Goal: Task Accomplishment & Management: Use online tool/utility

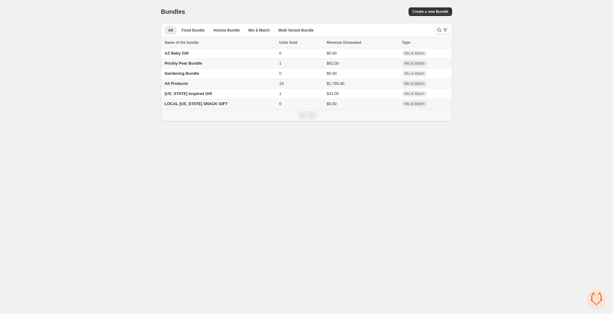
click at [172, 84] on span "All Products" at bounding box center [176, 83] width 24 height 5
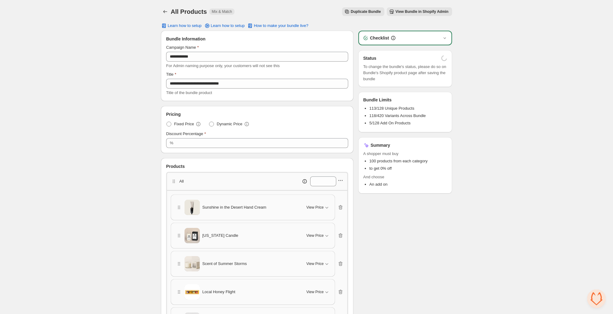
click at [341, 181] on icon "button" at bounding box center [340, 180] width 6 height 6
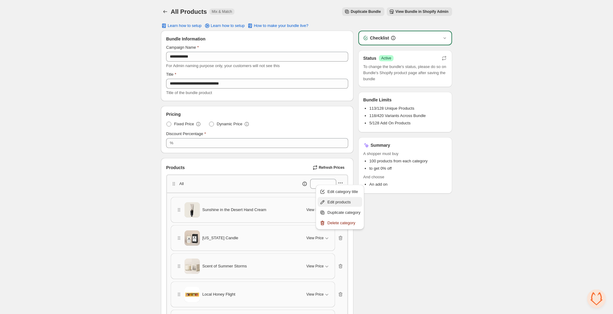
click at [339, 200] on span "Edit products" at bounding box center [343, 202] width 33 height 6
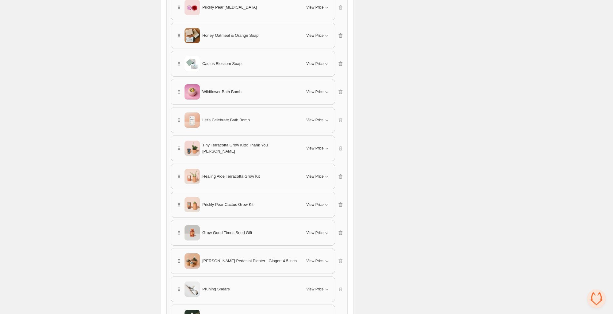
scroll to position [1047, 0]
click at [340, 260] on icon "button" at bounding box center [340, 262] width 4 height 5
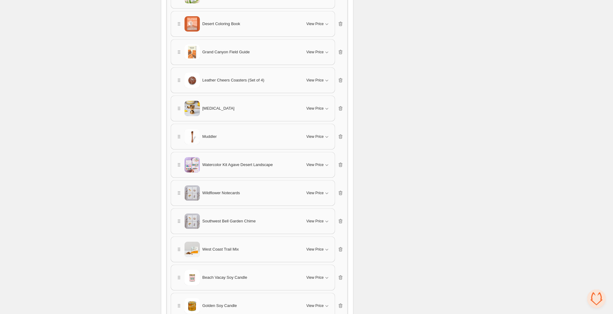
scroll to position [1511, 0]
click at [341, 77] on icon "button" at bounding box center [340, 80] width 6 height 6
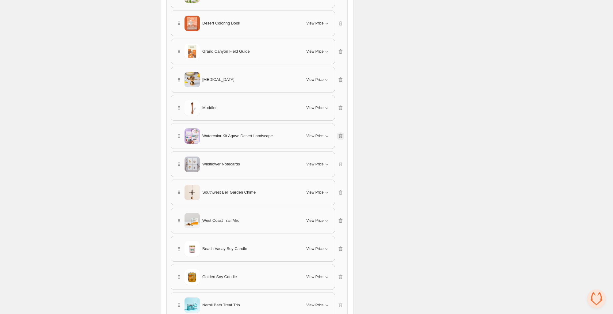
click at [341, 133] on icon "button" at bounding box center [340, 136] width 6 height 6
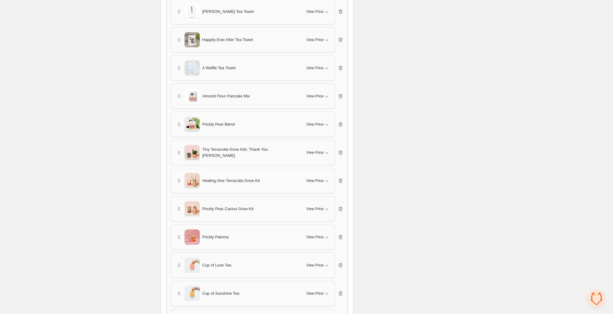
scroll to position [968, 0]
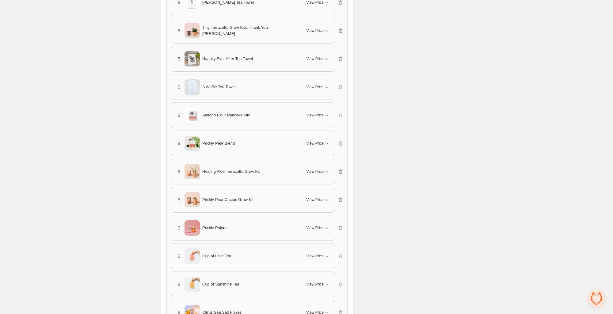
drag, startPoint x: 179, startPoint y: 159, endPoint x: 177, endPoint y: 56, distance: 102.9
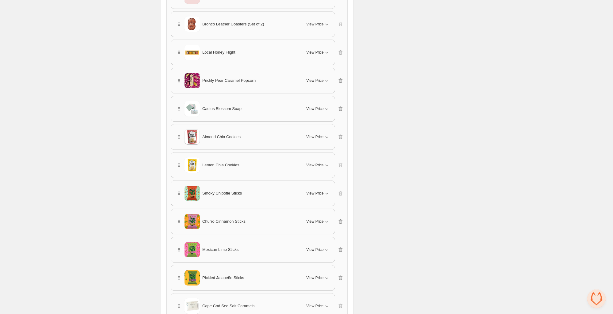
scroll to position [608, 0]
drag, startPoint x: 176, startPoint y: 82, endPoint x: 172, endPoint y: 135, distance: 53.4
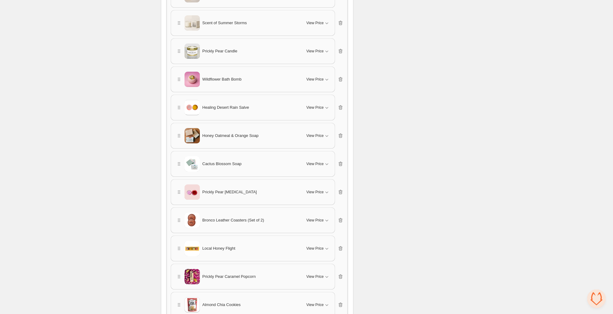
scroll to position [437, 0]
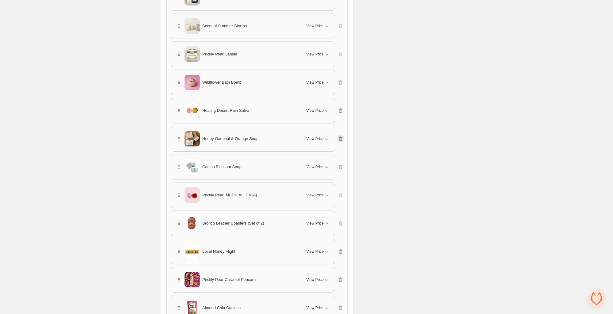
click at [340, 138] on icon "button" at bounding box center [340, 139] width 6 height 6
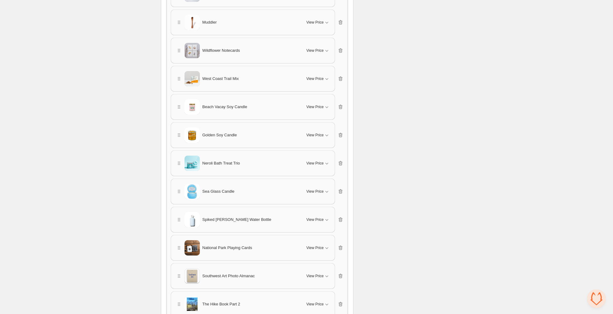
scroll to position [1597, 0]
drag, startPoint x: 179, startPoint y: 156, endPoint x: 172, endPoint y: 111, distance: 45.6
click at [172, 111] on div "Ceramic Cactus Ornament View Price Cancel Apply Select All Ceramic Cactus Ornam…" at bounding box center [257, 161] width 173 height 3125
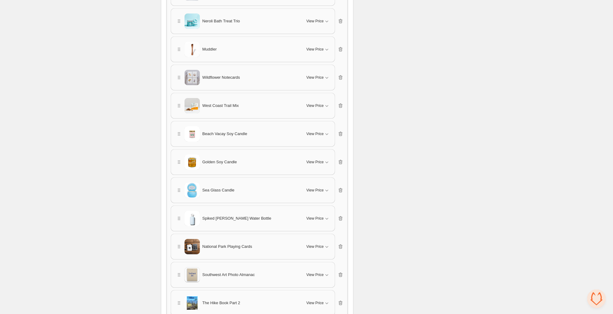
scroll to position [1595, 0]
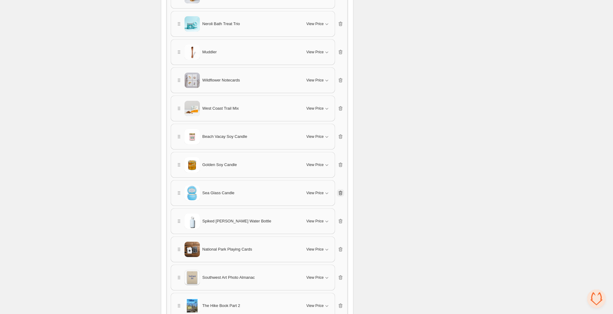
click at [340, 193] on icon "button" at bounding box center [340, 193] width 6 height 6
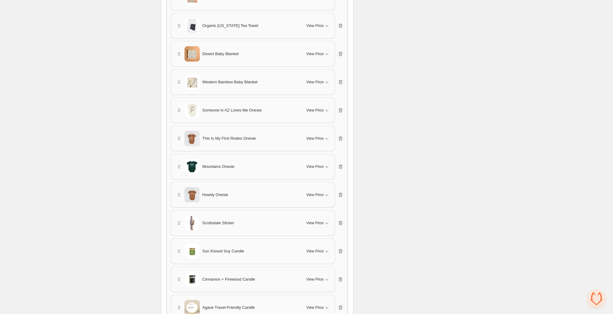
scroll to position [2531, 0]
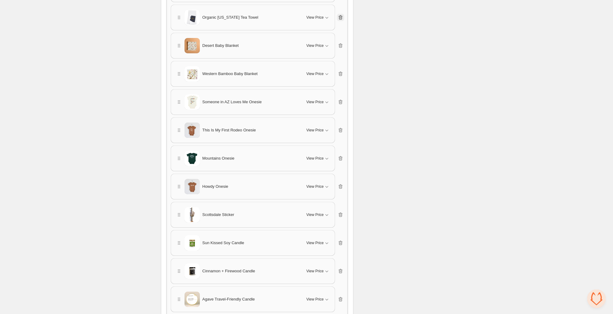
click at [341, 16] on icon "button" at bounding box center [340, 17] width 6 height 6
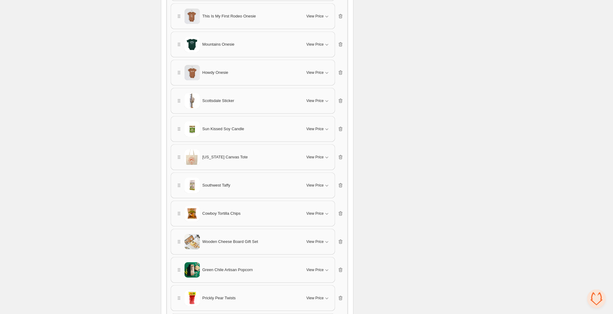
scroll to position [2816, 0]
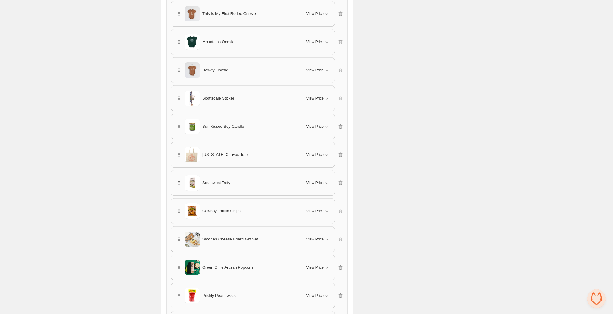
click at [178, 179] on div "Southwest Taffy" at bounding box center [237, 182] width 123 height 15
click at [179, 236] on icon "button" at bounding box center [179, 239] width 6 height 6
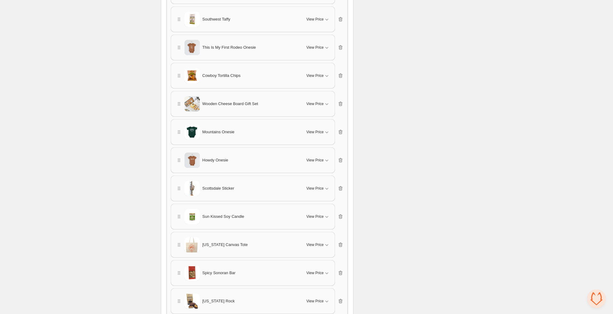
scroll to position [2871, 0]
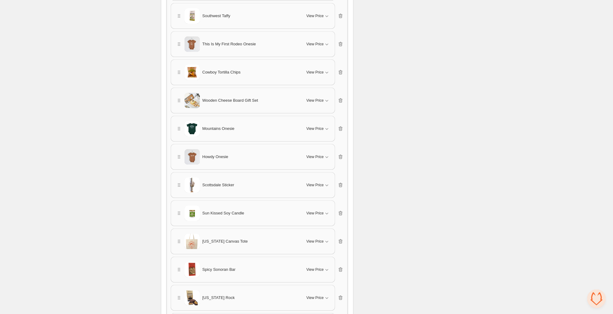
drag, startPoint x: 181, startPoint y: 262, endPoint x: 171, endPoint y: 38, distance: 224.4
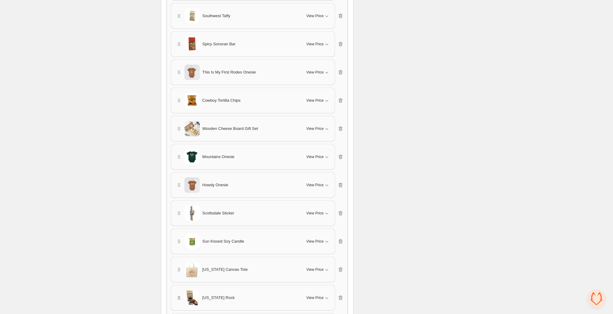
click at [180, 296] on icon "button" at bounding box center [179, 298] width 6 height 6
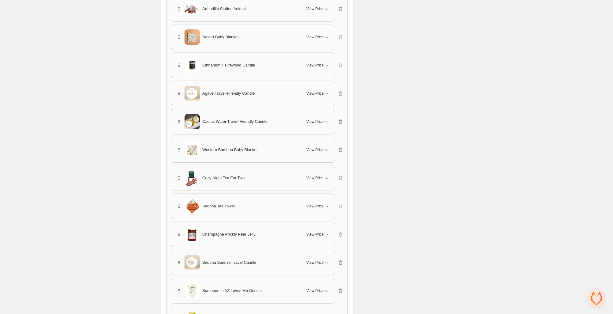
scroll to position [2511, 0]
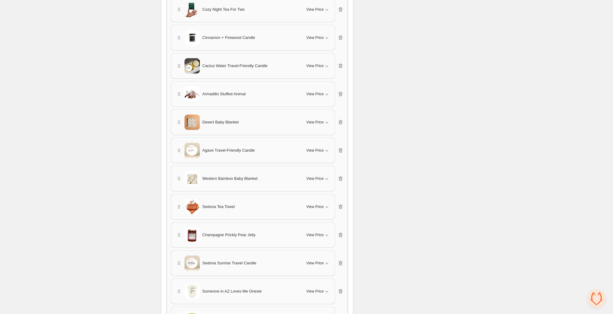
drag, startPoint x: 177, startPoint y: 148, endPoint x: 175, endPoint y: 43, distance: 105.4
drag, startPoint x: 178, startPoint y: 149, endPoint x: 185, endPoint y: 46, distance: 103.1
drag, startPoint x: 178, startPoint y: 205, endPoint x: 179, endPoint y: 111, distance: 93.7
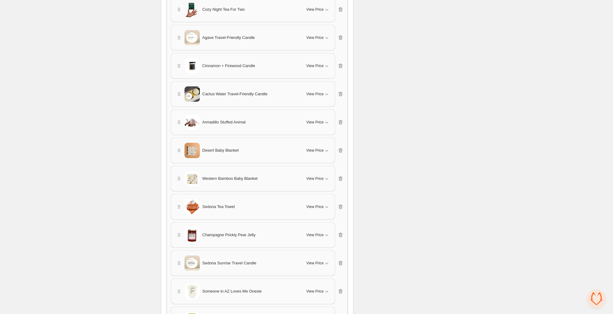
drag, startPoint x: 178, startPoint y: 205, endPoint x: 199, endPoint y: 68, distance: 138.8
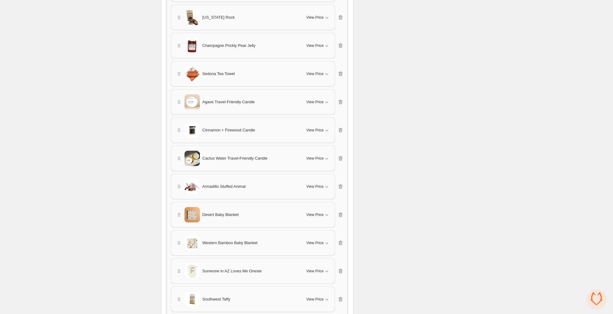
scroll to position [2613, 0]
drag, startPoint x: 180, startPoint y: 297, endPoint x: 203, endPoint y: 107, distance: 191.3
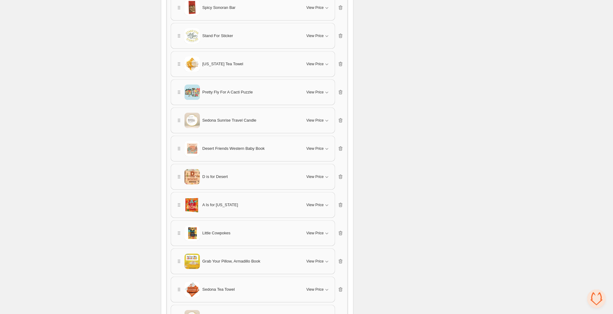
scroll to position [2498, 0]
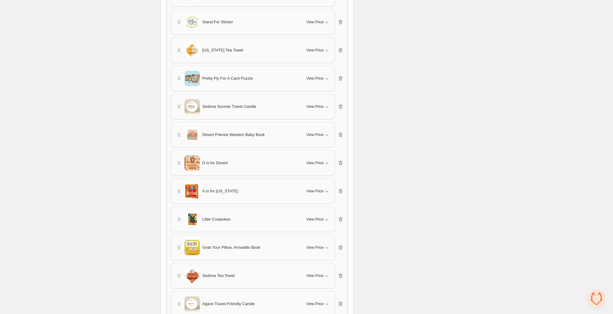
drag, startPoint x: 179, startPoint y: 274, endPoint x: 178, endPoint y: 55, distance: 219.6
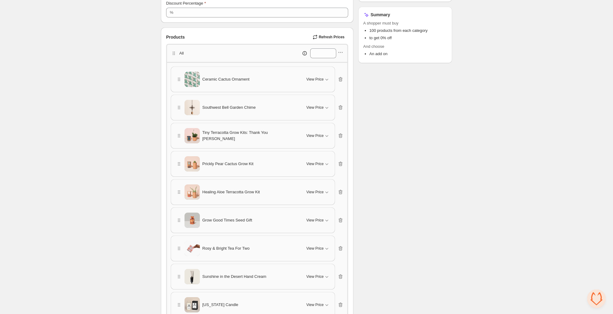
scroll to position [0, 0]
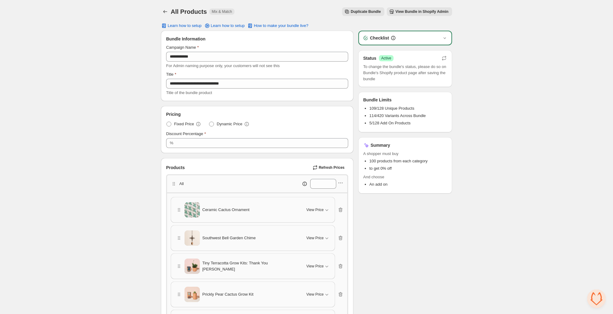
click at [314, 169] on icon "button" at bounding box center [315, 167] width 6 height 6
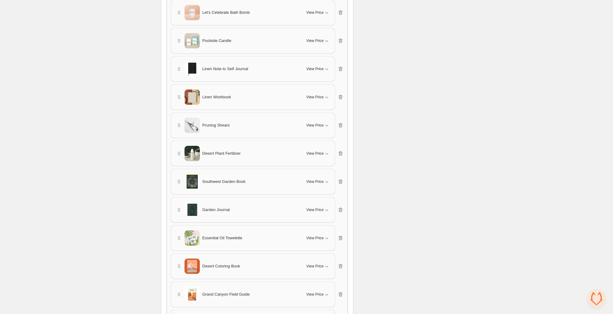
scroll to position [1265, 0]
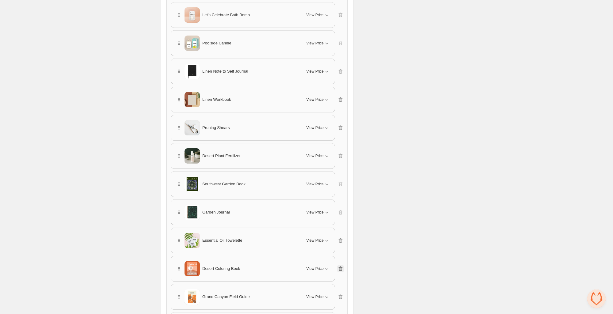
click at [341, 266] on icon "button" at bounding box center [340, 269] width 6 height 6
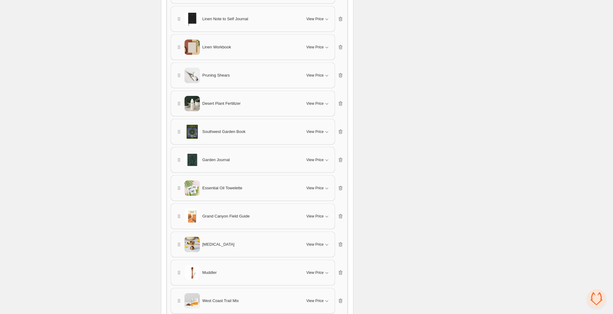
scroll to position [1383, 0]
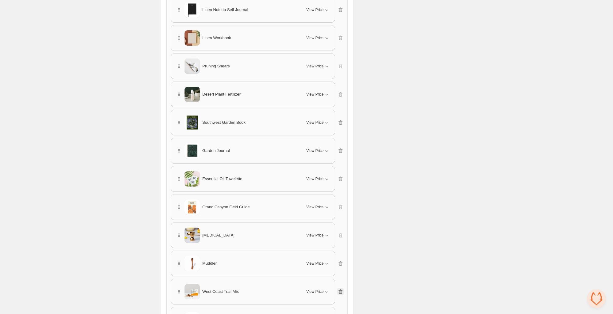
click at [340, 289] on icon "button" at bounding box center [340, 291] width 4 height 5
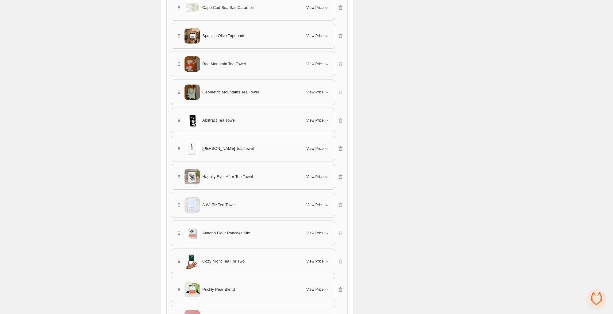
scroll to position [881, 0]
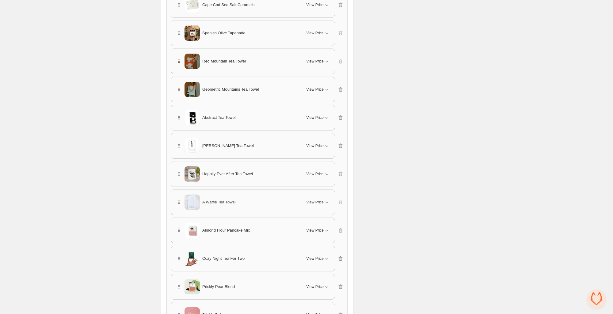
drag, startPoint x: 178, startPoint y: 257, endPoint x: 181, endPoint y: 62, distance: 194.5
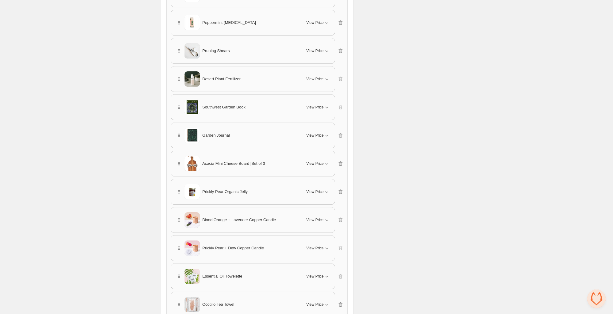
scroll to position [1573, 0]
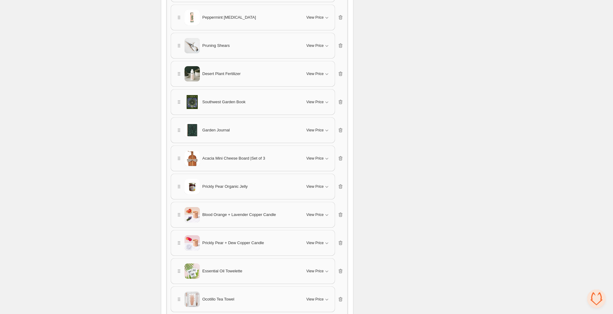
drag, startPoint x: 179, startPoint y: 296, endPoint x: 189, endPoint y: 35, distance: 261.8
click at [191, 22] on div "Ceramic Cactus Ornament View Price Cancel Apply Select All Ceramic Cactus Ornam…" at bounding box center [257, 130] width 173 height 3012
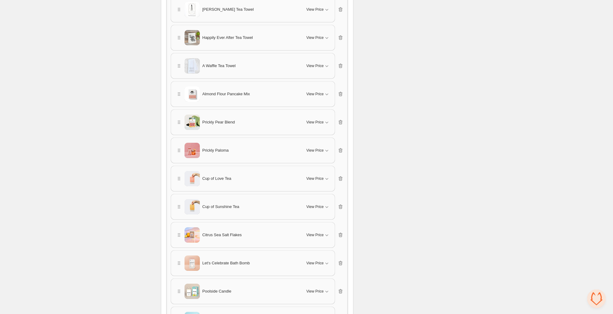
scroll to position [1083, 0]
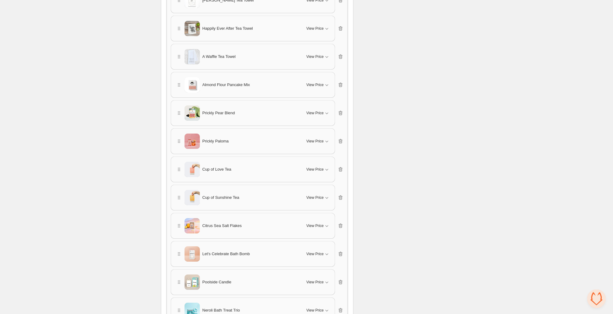
drag, startPoint x: 178, startPoint y: 251, endPoint x: 185, endPoint y: 216, distance: 36.2
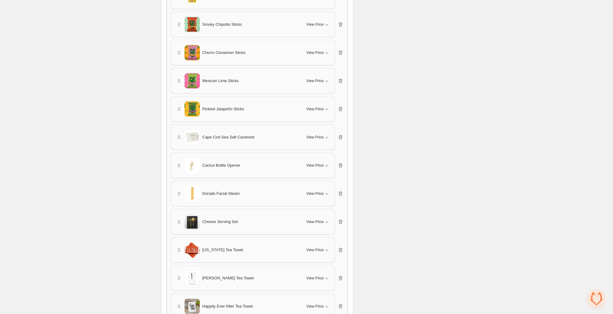
scroll to position [908, 0]
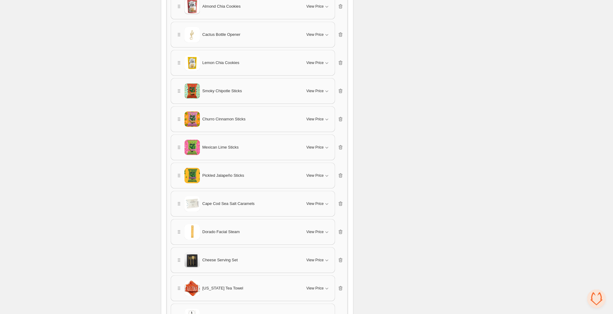
drag, startPoint x: 178, startPoint y: 258, endPoint x: 187, endPoint y: 47, distance: 211.2
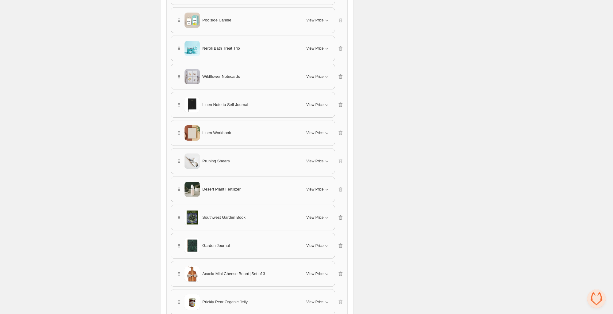
scroll to position [1544, 0]
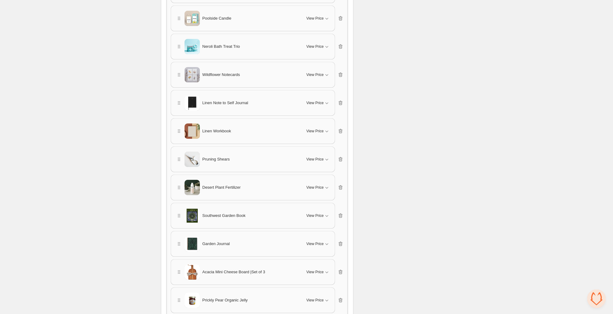
drag, startPoint x: 178, startPoint y: 270, endPoint x: 203, endPoint y: 51, distance: 220.0
click at [204, 43] on div "Ceramic Cactus Ornament View Price Cancel Apply Select All Ceramic Cactus Ornam…" at bounding box center [257, 159] width 173 height 3012
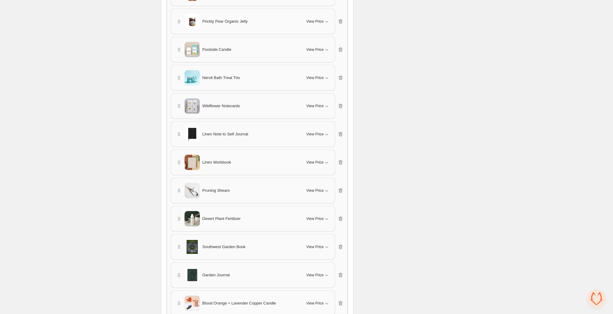
scroll to position [1598, 0]
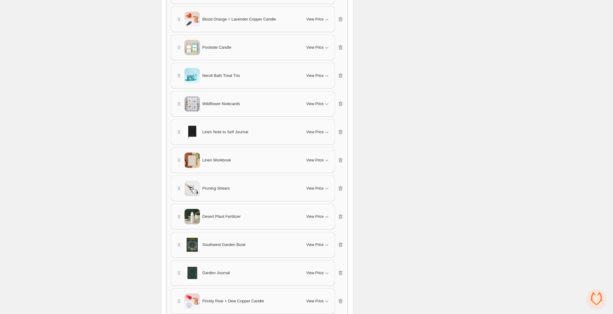
drag, startPoint x: 179, startPoint y: 300, endPoint x: 192, endPoint y: 102, distance: 198.6
click at [193, 95] on div "Ceramic Cactus Ornament View Price Cancel Apply Select All Ceramic Cactus Ornam…" at bounding box center [257, 104] width 173 height 3012
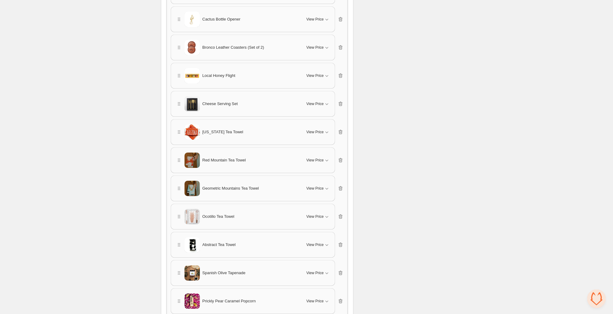
scroll to position [767, 0]
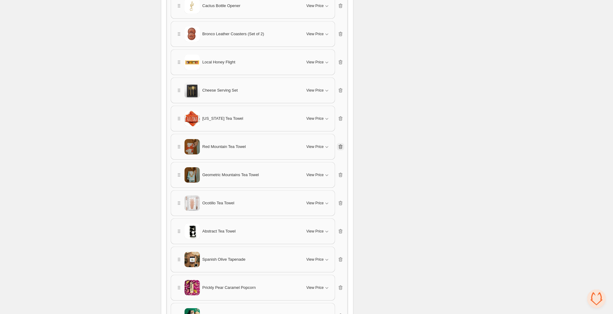
click at [342, 145] on icon "button" at bounding box center [340, 147] width 6 height 6
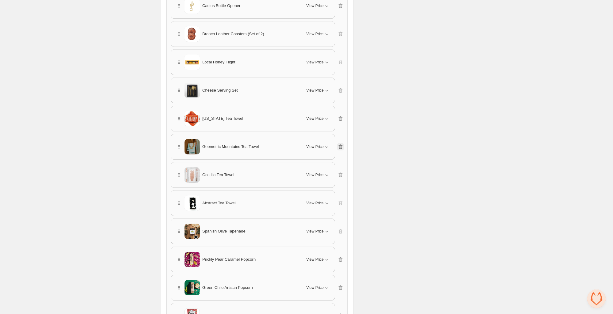
click at [342, 145] on icon "button" at bounding box center [340, 147] width 6 height 6
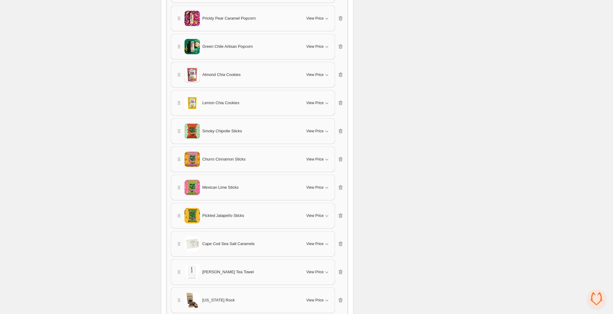
scroll to position [991, 0]
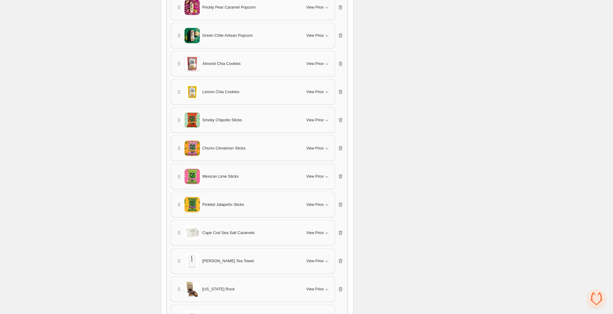
drag, startPoint x: 179, startPoint y: 285, endPoint x: 200, endPoint y: 168, distance: 119.3
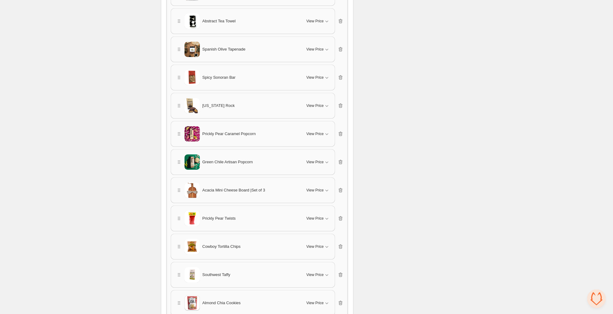
scroll to position [918, 0]
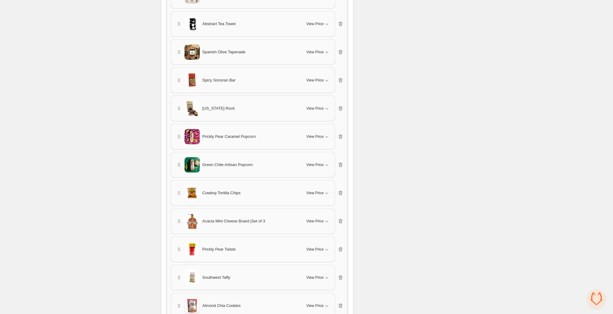
drag, startPoint x: 179, startPoint y: 218, endPoint x: 182, endPoint y: 66, distance: 151.9
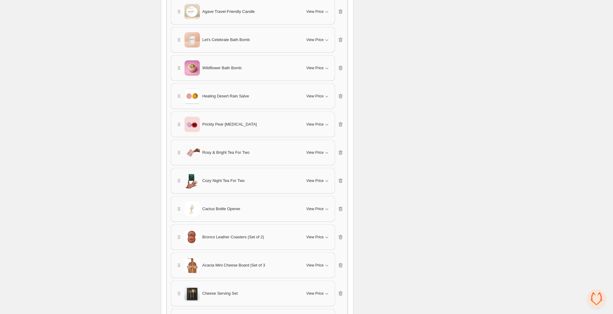
scroll to position [590, 0]
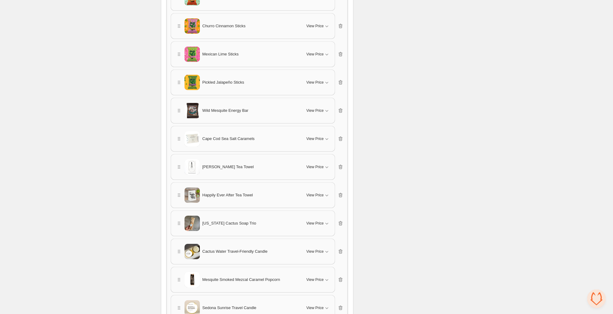
scroll to position [1478, 0]
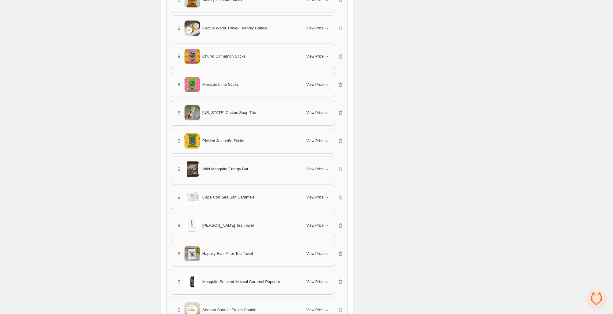
drag, startPoint x: 178, startPoint y: 113, endPoint x: 187, endPoint y: 38, distance: 75.3
click at [187, 38] on div "Ceramic Cactus Ornament View Price Cancel Apply Select All Ceramic Cactus Ornam…" at bounding box center [257, 197] width 173 height 2956
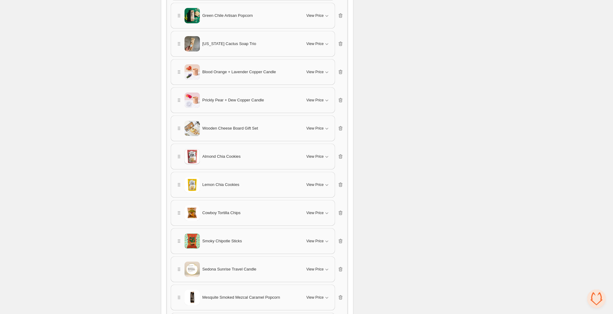
scroll to position [1293, 0]
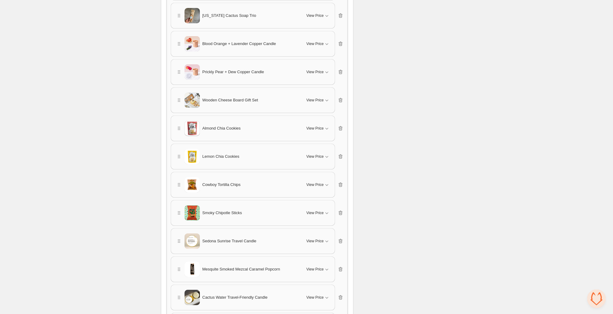
drag, startPoint x: 178, startPoint y: 240, endPoint x: 194, endPoint y: 66, distance: 175.3
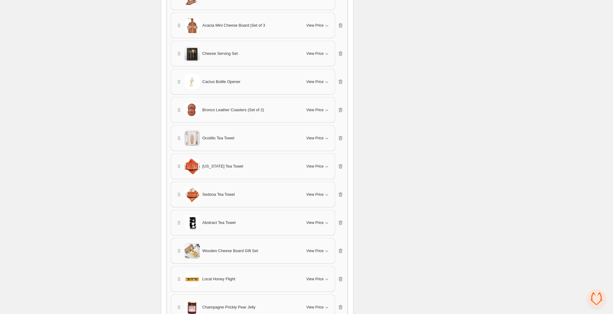
scroll to position [915, 0]
drag, startPoint x: 179, startPoint y: 247, endPoint x: 173, endPoint y: 103, distance: 144.0
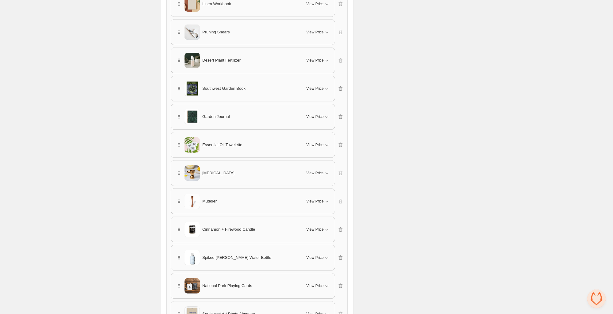
scroll to position [2207, 0]
click at [340, 229] on icon "button" at bounding box center [340, 229] width 6 height 6
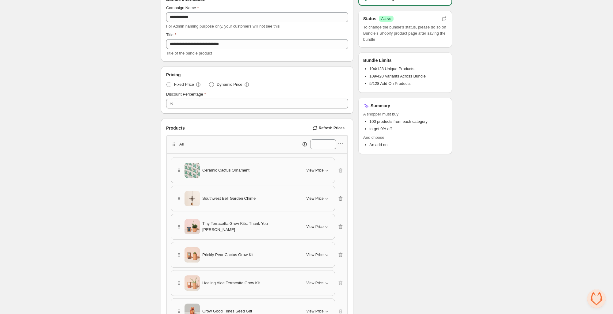
scroll to position [0, 0]
